Goal: Task Accomplishment & Management: Manage account settings

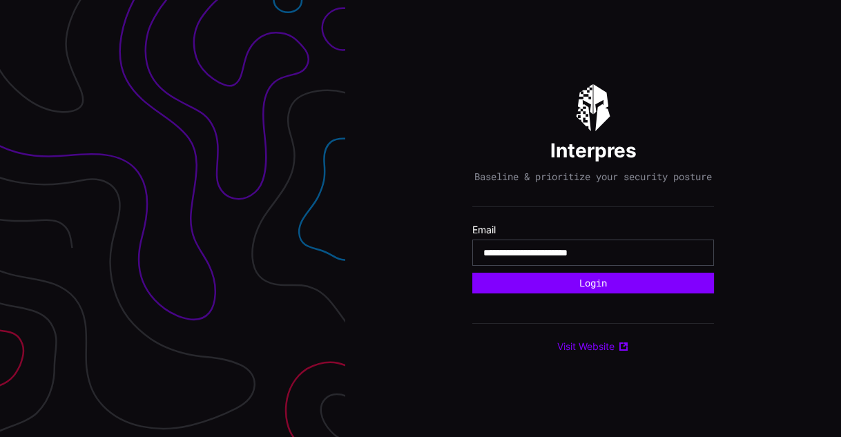
type input "**********"
click at [472, 273] on button "Login" at bounding box center [593, 283] width 242 height 21
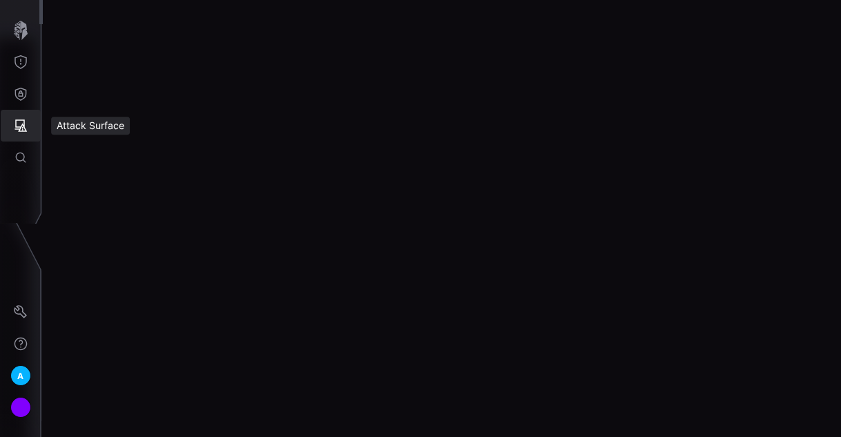
click at [16, 129] on icon "Attack Surface" at bounding box center [21, 125] width 12 height 12
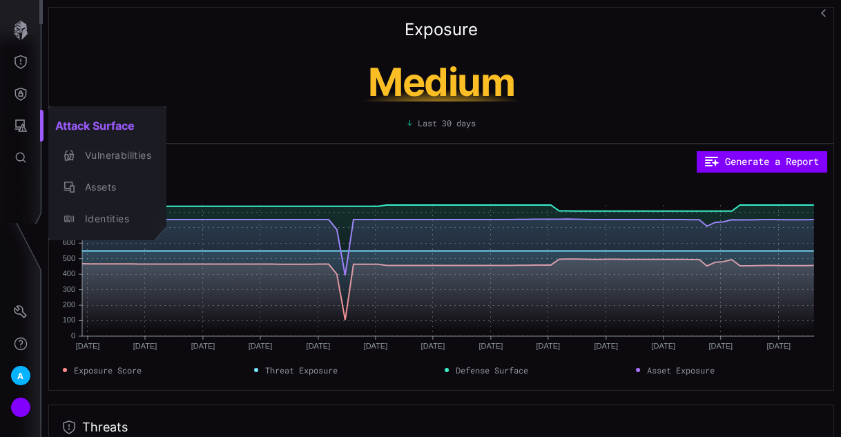
click at [12, 351] on div at bounding box center [420, 218] width 841 height 437
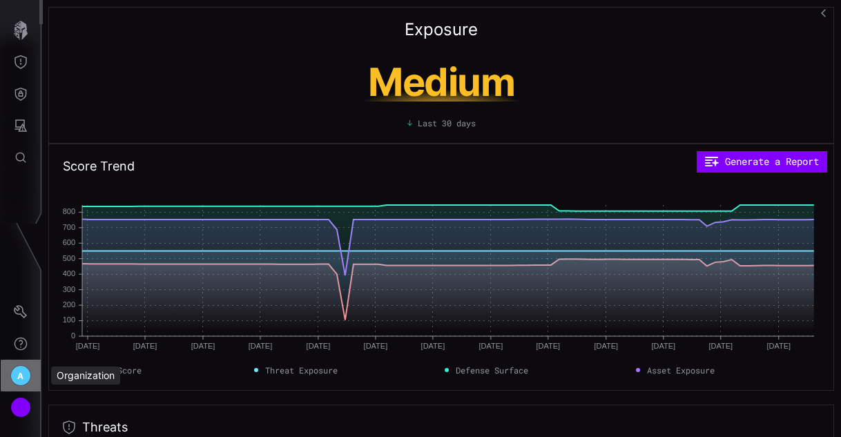
click at [16, 376] on div "A" at bounding box center [20, 375] width 21 height 21
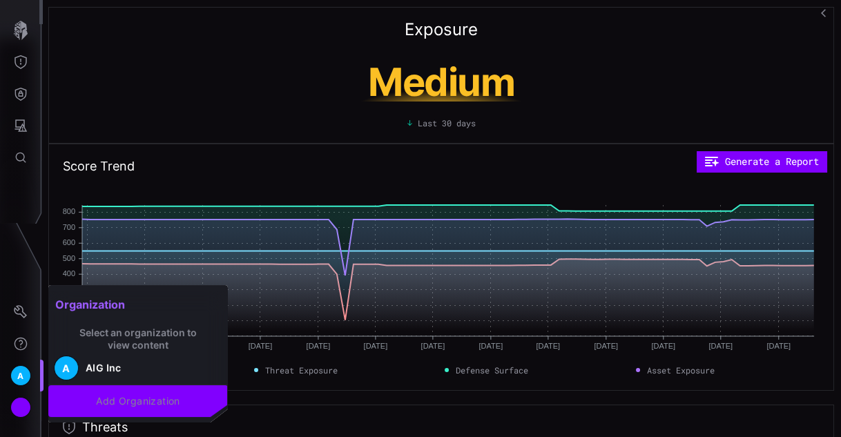
click at [5, 358] on div at bounding box center [420, 218] width 841 height 437
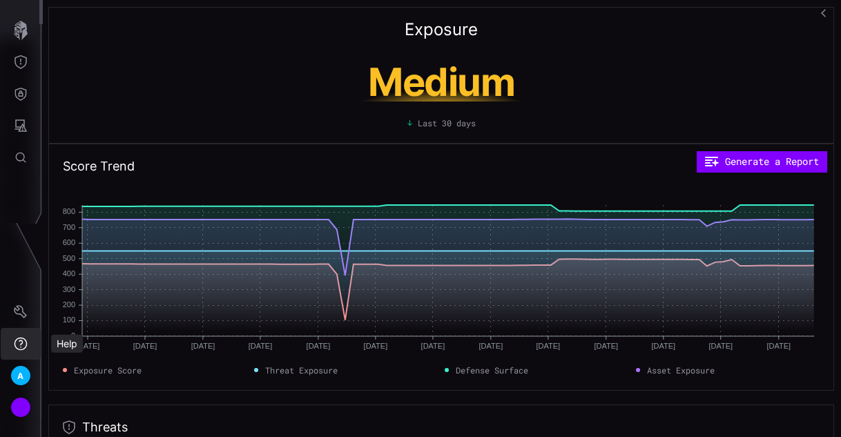
click at [5, 358] on button "Help" at bounding box center [21, 344] width 40 height 32
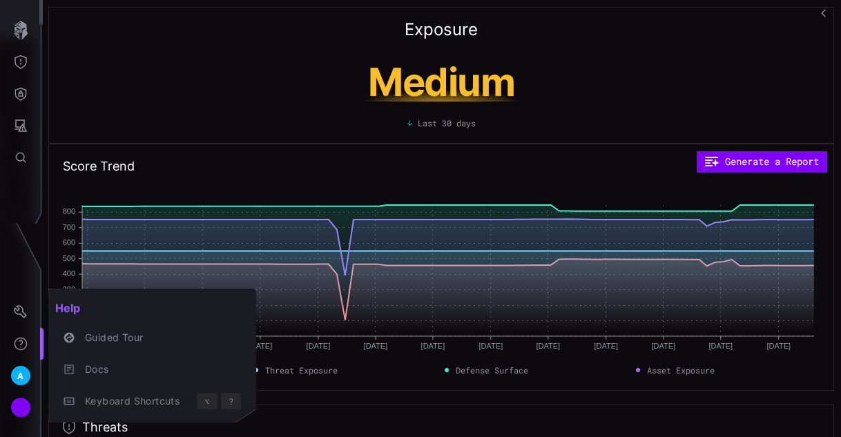
drag, startPoint x: 23, startPoint y: 137, endPoint x: 23, endPoint y: 126, distance: 11.8
click at [23, 135] on div at bounding box center [420, 218] width 841 height 437
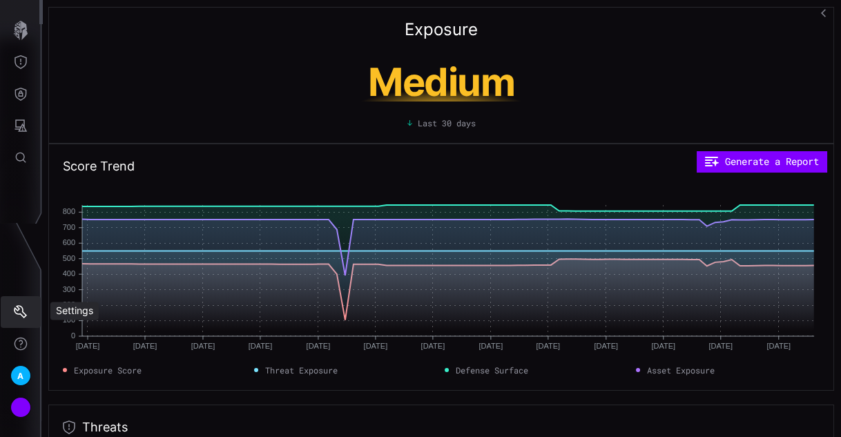
click at [29, 311] on button "Settings" at bounding box center [21, 312] width 40 height 32
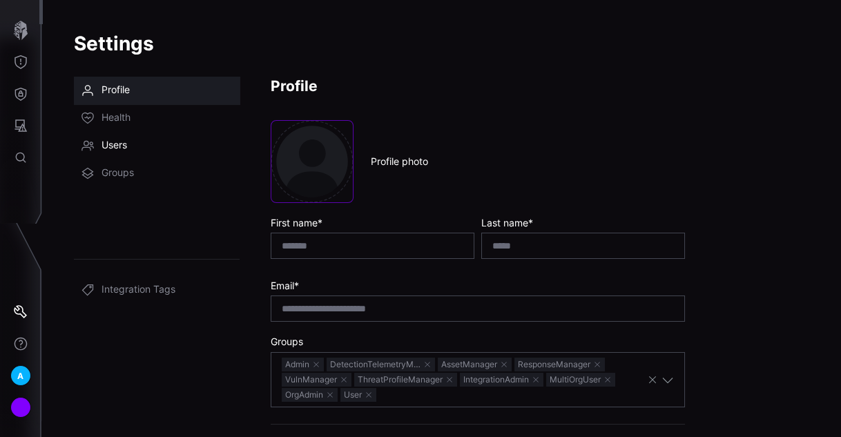
click at [116, 151] on span "Users" at bounding box center [115, 146] width 26 height 14
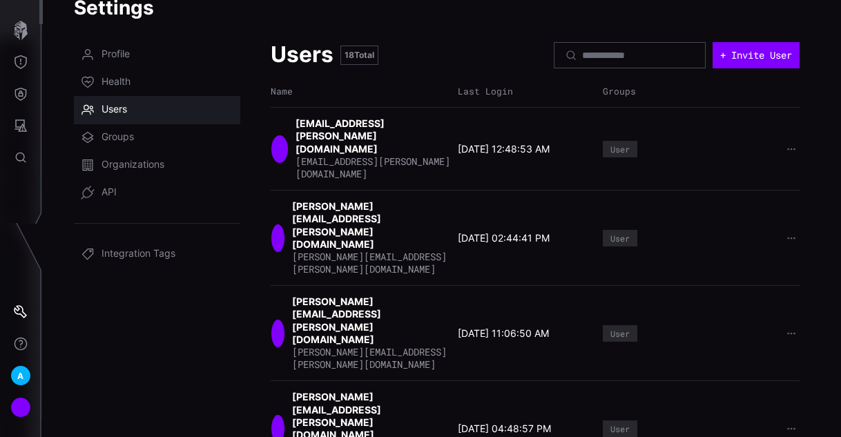
scroll to position [55, 0]
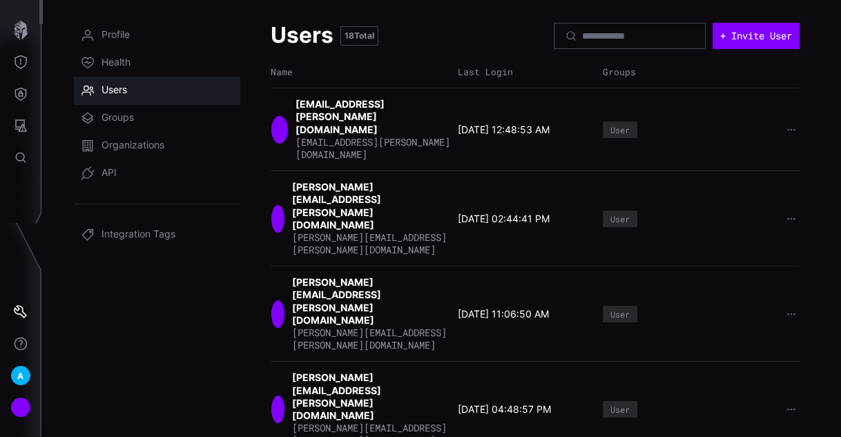
click at [771, 69] on div "Name Last Login Groups" at bounding box center [535, 72] width 529 height 12
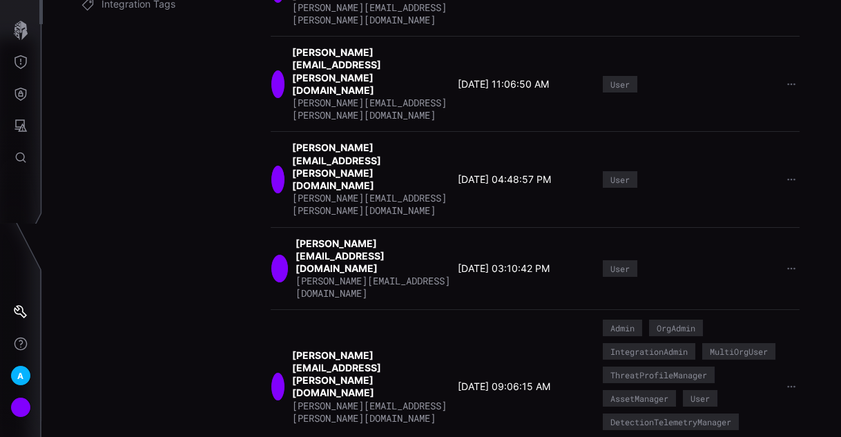
scroll to position [341, 0]
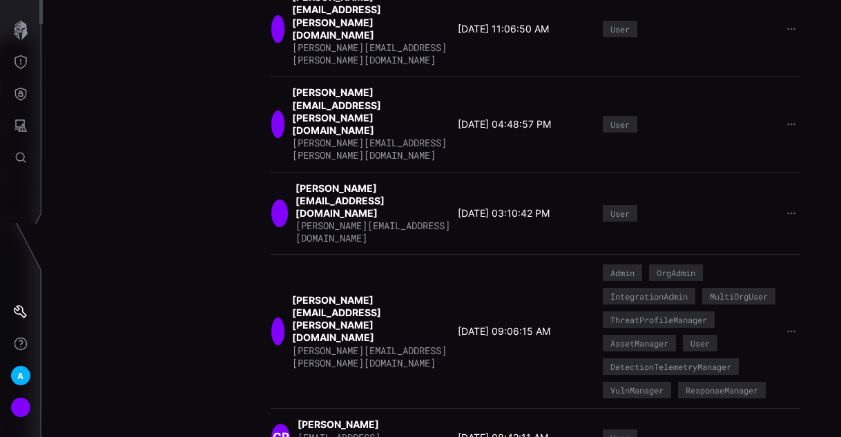
click at [475, 408] on div "[PERSON_NAME] Pasciuto [EMAIL_ADDRESS][PERSON_NAME][DOMAIN_NAME] [DATE] 08:42:1…" at bounding box center [535, 437] width 529 height 58
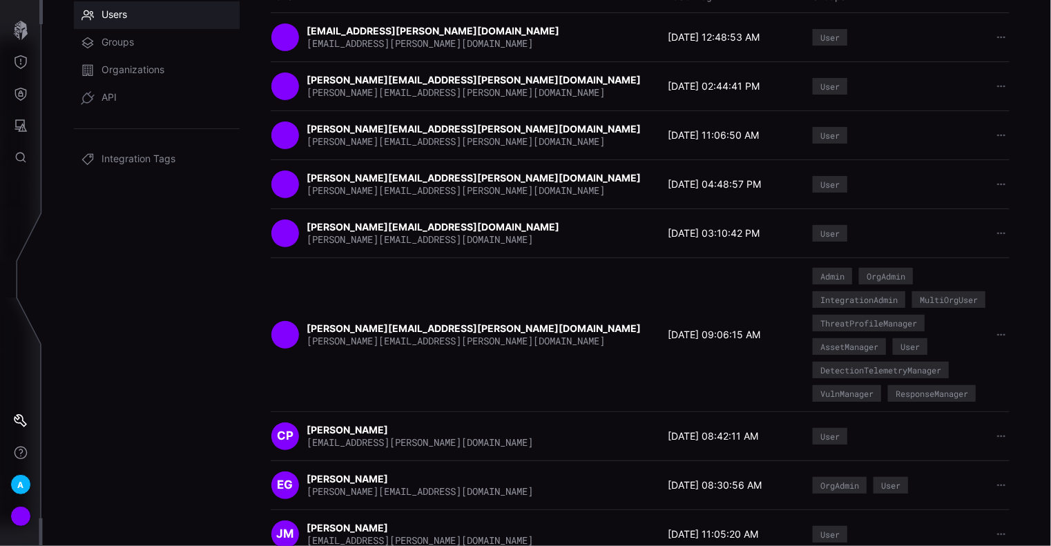
scroll to position [226, 0]
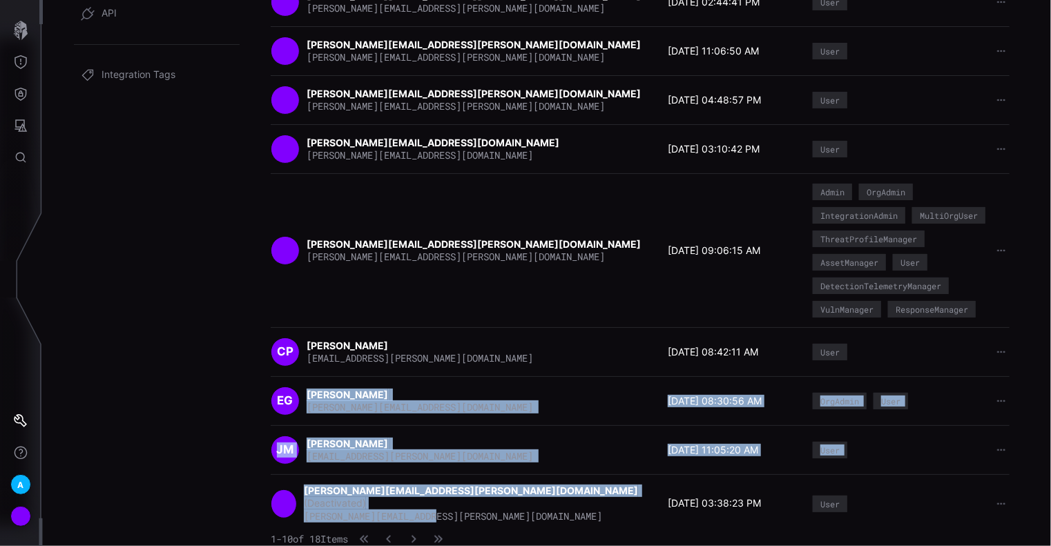
drag, startPoint x: 537, startPoint y: 516, endPoint x: 436, endPoint y: 380, distance: 169.4
click at [434, 381] on div "Name Last Login Groups [EMAIL_ADDRESS][PERSON_NAME][DOMAIN_NAME] [DOMAIN_NAME][…" at bounding box center [640, 214] width 739 height 635
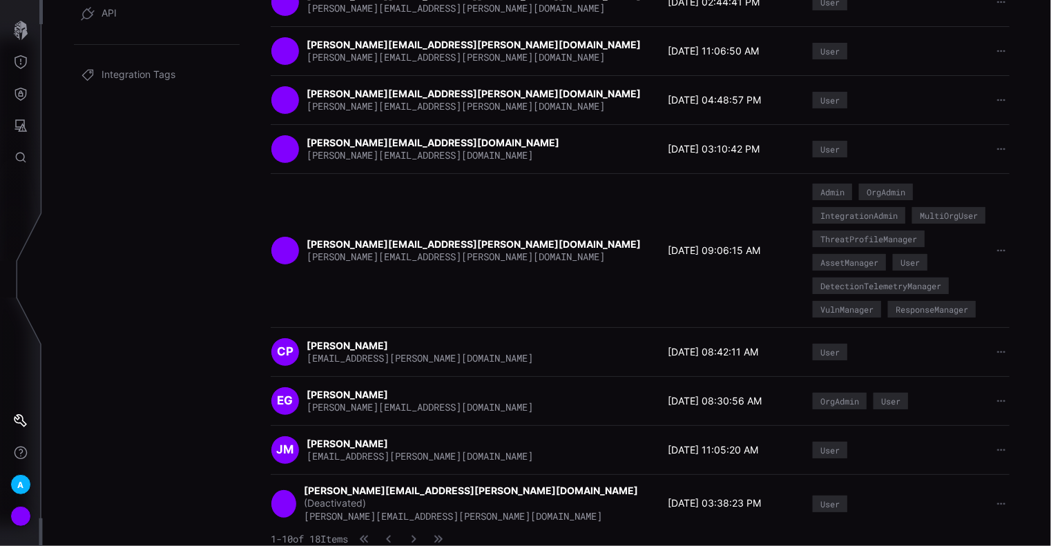
click at [519, 318] on div "[PERSON_NAME][EMAIL_ADDRESS][PERSON_NAME][DOMAIN_NAME] [PERSON_NAME][DOMAIN_NAM…" at bounding box center [640, 251] width 739 height 134
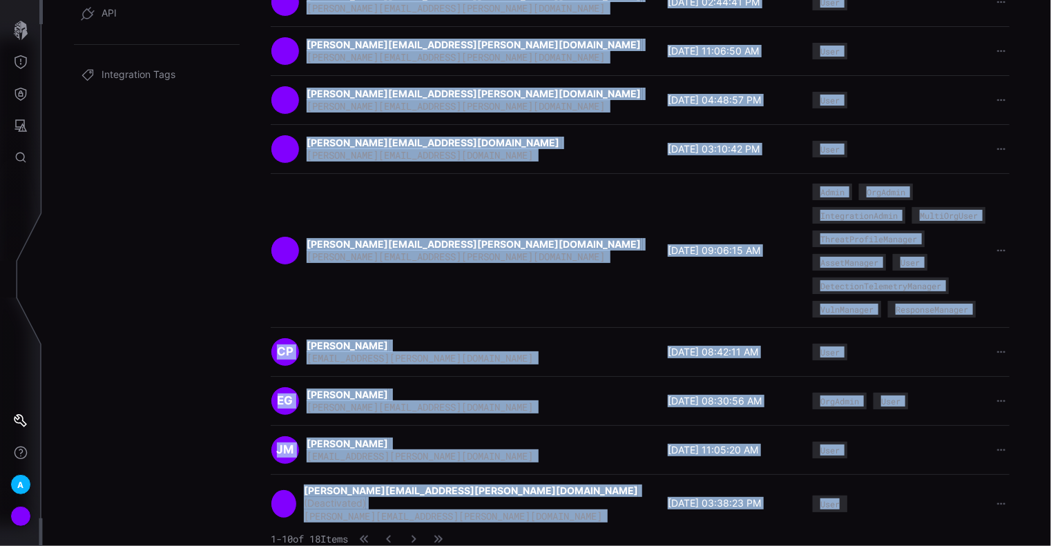
drag, startPoint x: 290, startPoint y: 127, endPoint x: 882, endPoint y: 516, distance: 708.3
click at [841, 437] on div "Name Last Login Groups [EMAIL_ADDRESS][PERSON_NAME][DOMAIN_NAME] [DOMAIN_NAME][…" at bounding box center [640, 214] width 739 height 635
drag, startPoint x: 614, startPoint y: 412, endPoint x: 597, endPoint y: 428, distance: 23.0
click at [613, 412] on div "EG [PERSON_NAME] [PERSON_NAME][EMAIL_ADDRESS][DOMAIN_NAME]" at bounding box center [466, 401] width 390 height 29
click at [553, 437] on div "[PERSON_NAME] [PERSON_NAME] [EMAIL_ADDRESS][PERSON_NAME][DOMAIN_NAME]" at bounding box center [466, 450] width 390 height 29
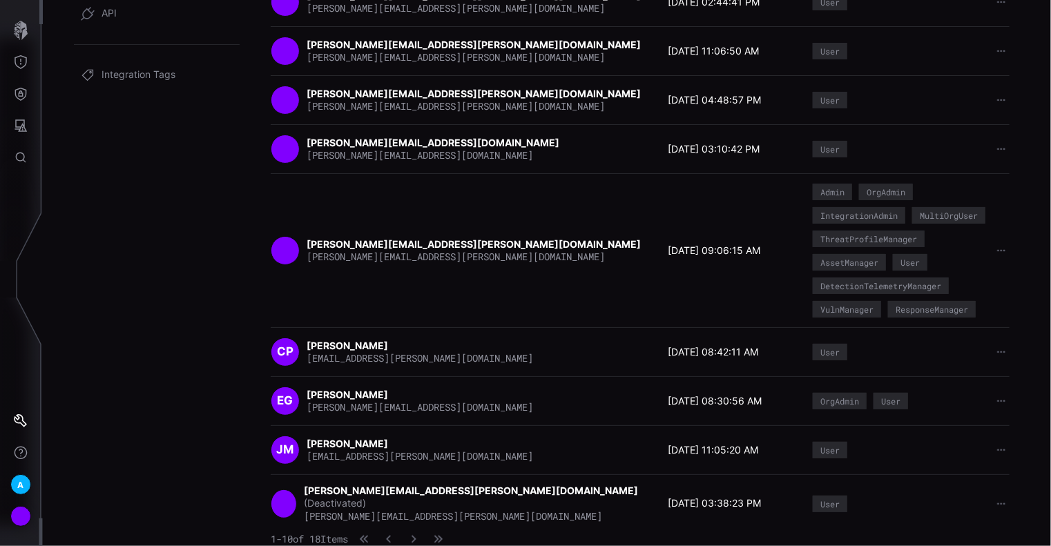
click at [582, 350] on div "[PERSON_NAME] Pasciuto [EMAIL_ADDRESS][PERSON_NAME][DOMAIN_NAME]" at bounding box center [466, 352] width 390 height 29
click at [423, 437] on button "button" at bounding box center [414, 540] width 18 height 14
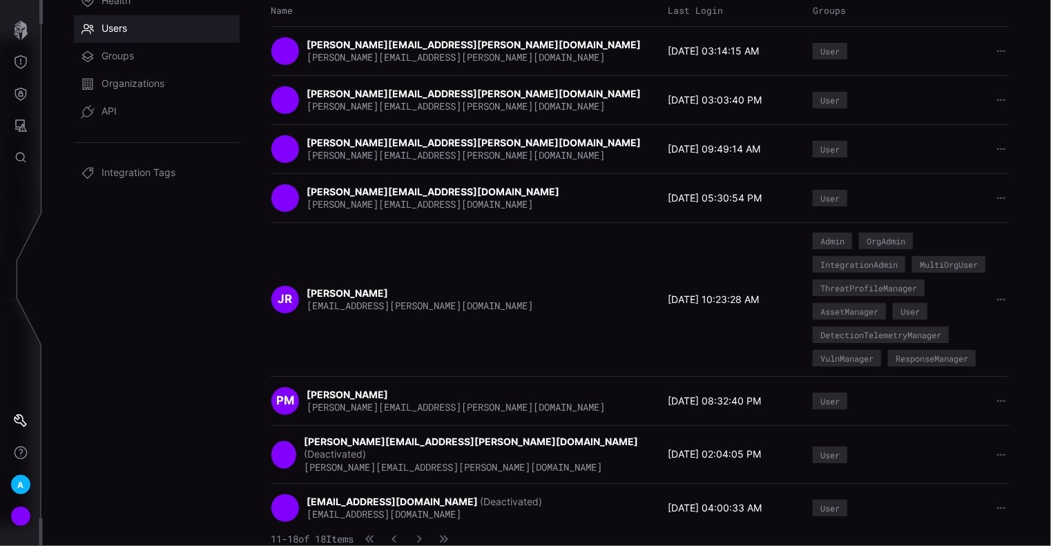
scroll to position [0, 0]
